Goal: Find specific page/section: Find specific page/section

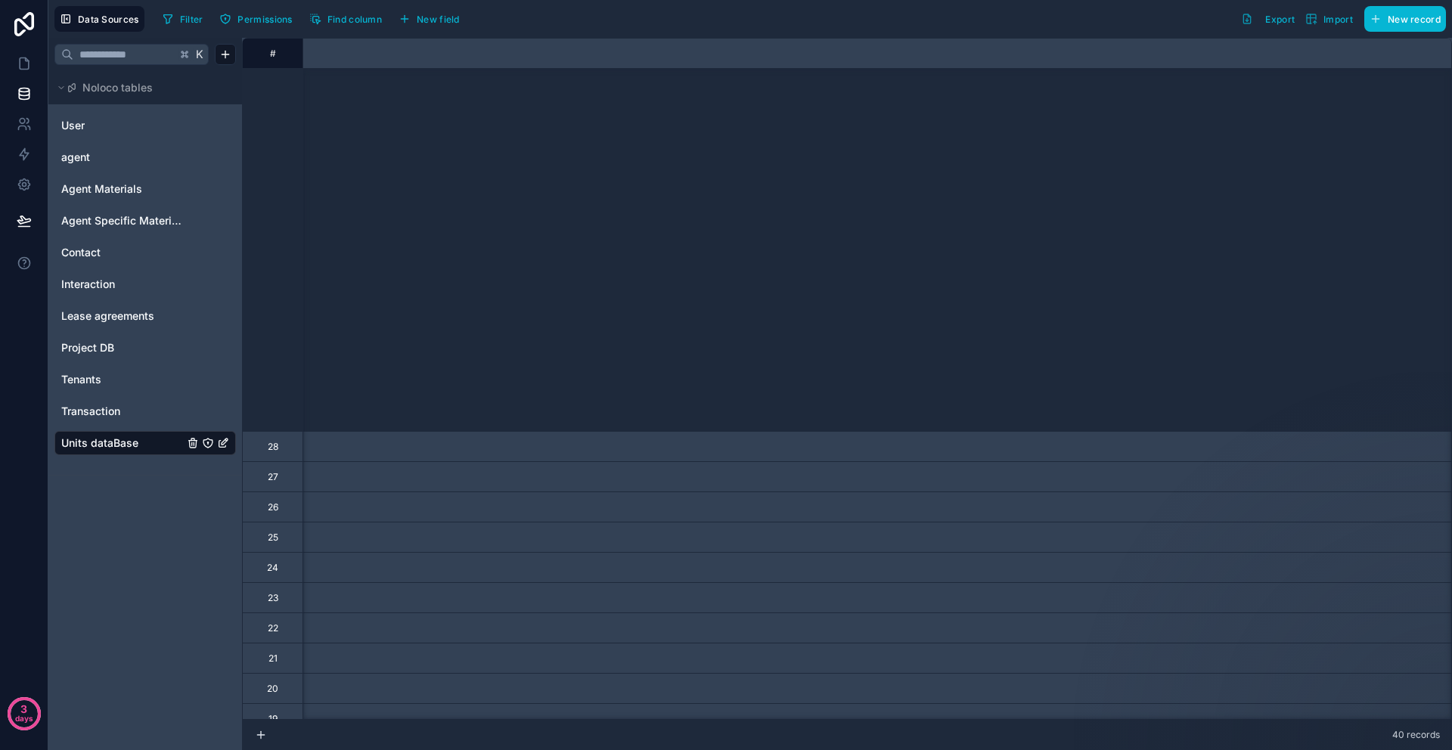
scroll to position [559, 1975]
